Goal: Check status: Check status

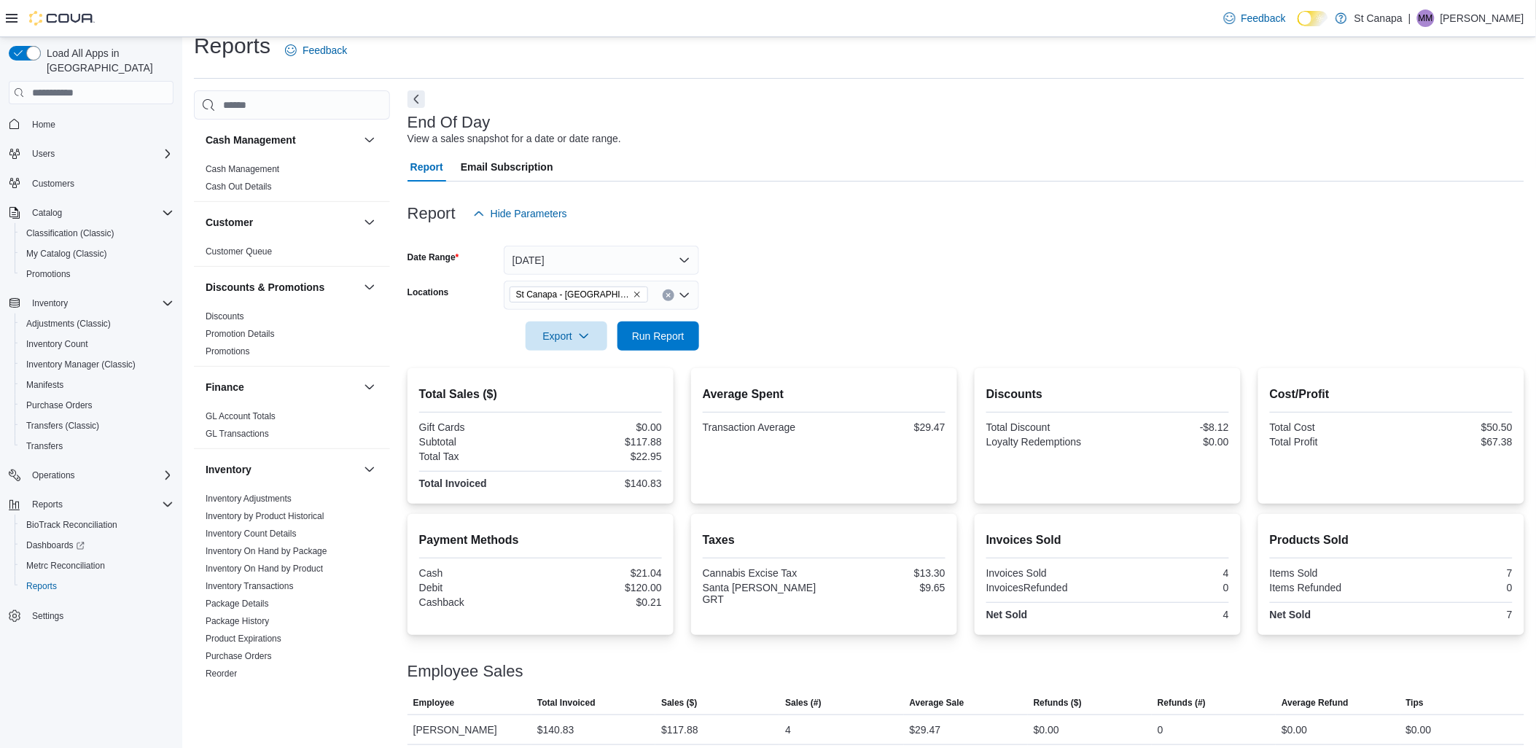
scroll to position [26, 0]
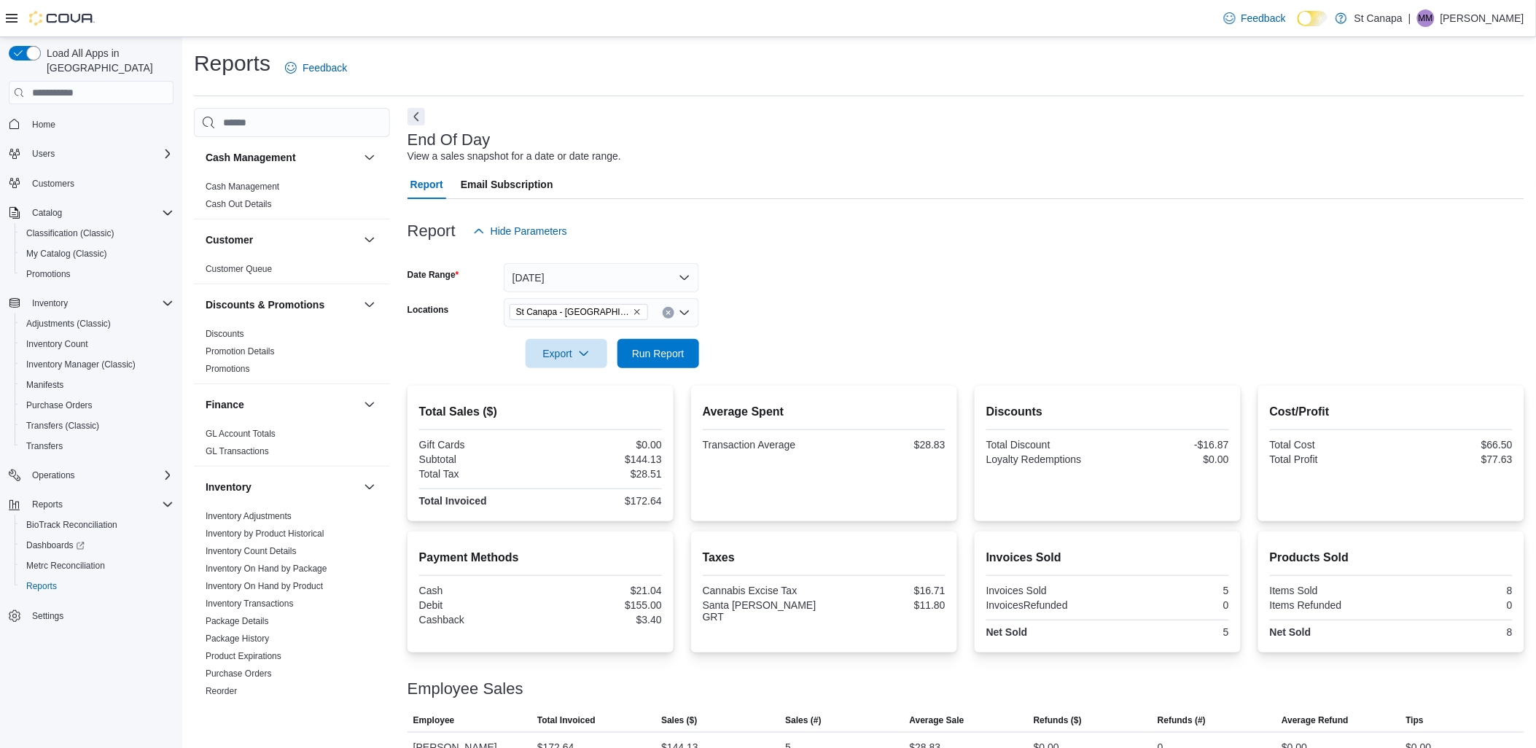
scroll to position [26, 0]
